Goal: Information Seeking & Learning: Find specific fact

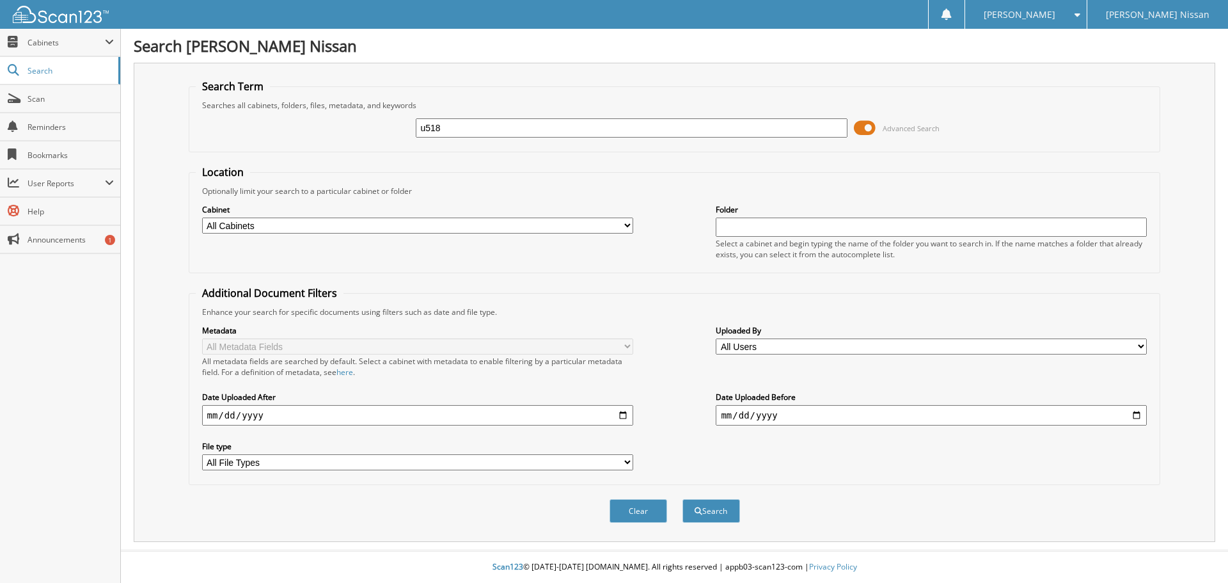
click at [512, 125] on input "u518" at bounding box center [631, 127] width 431 height 19
type input "u5181a"
click at [682, 499] on button "Search" at bounding box center [711, 511] width 58 height 24
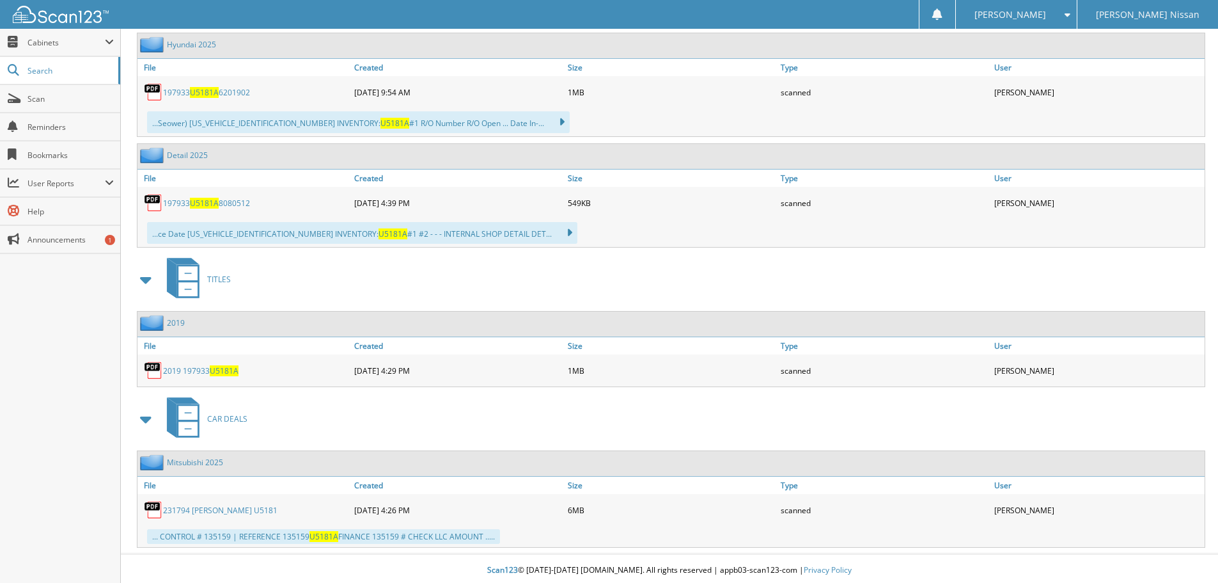
scroll to position [621, 0]
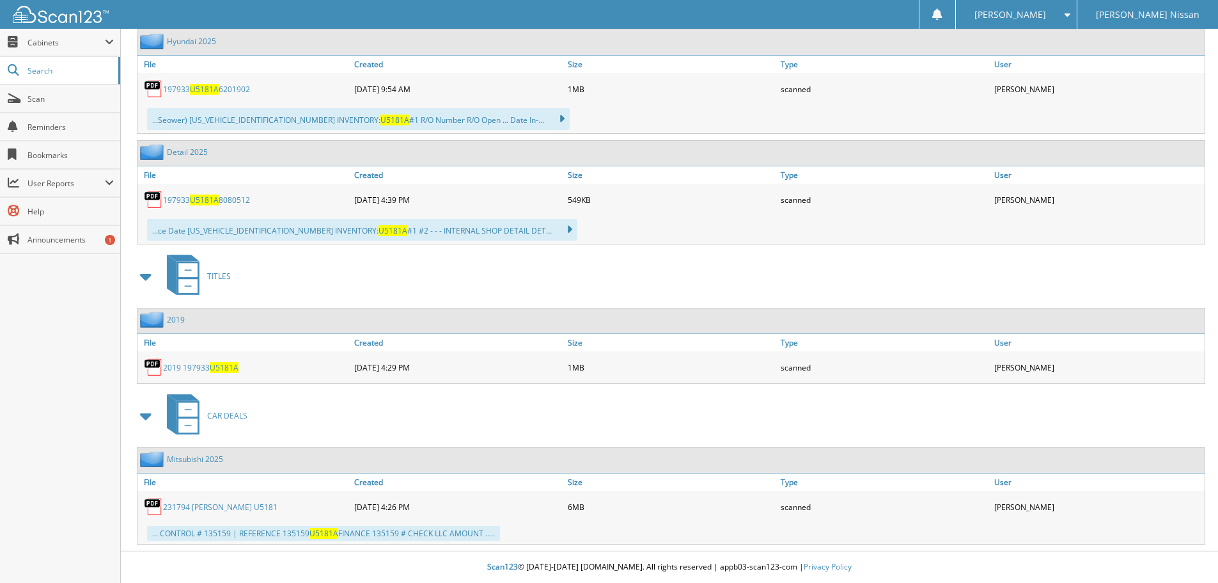
click at [192, 504] on link "231794 RUSSELL U5181" at bounding box center [220, 506] width 114 height 11
